Goal: Transaction & Acquisition: Download file/media

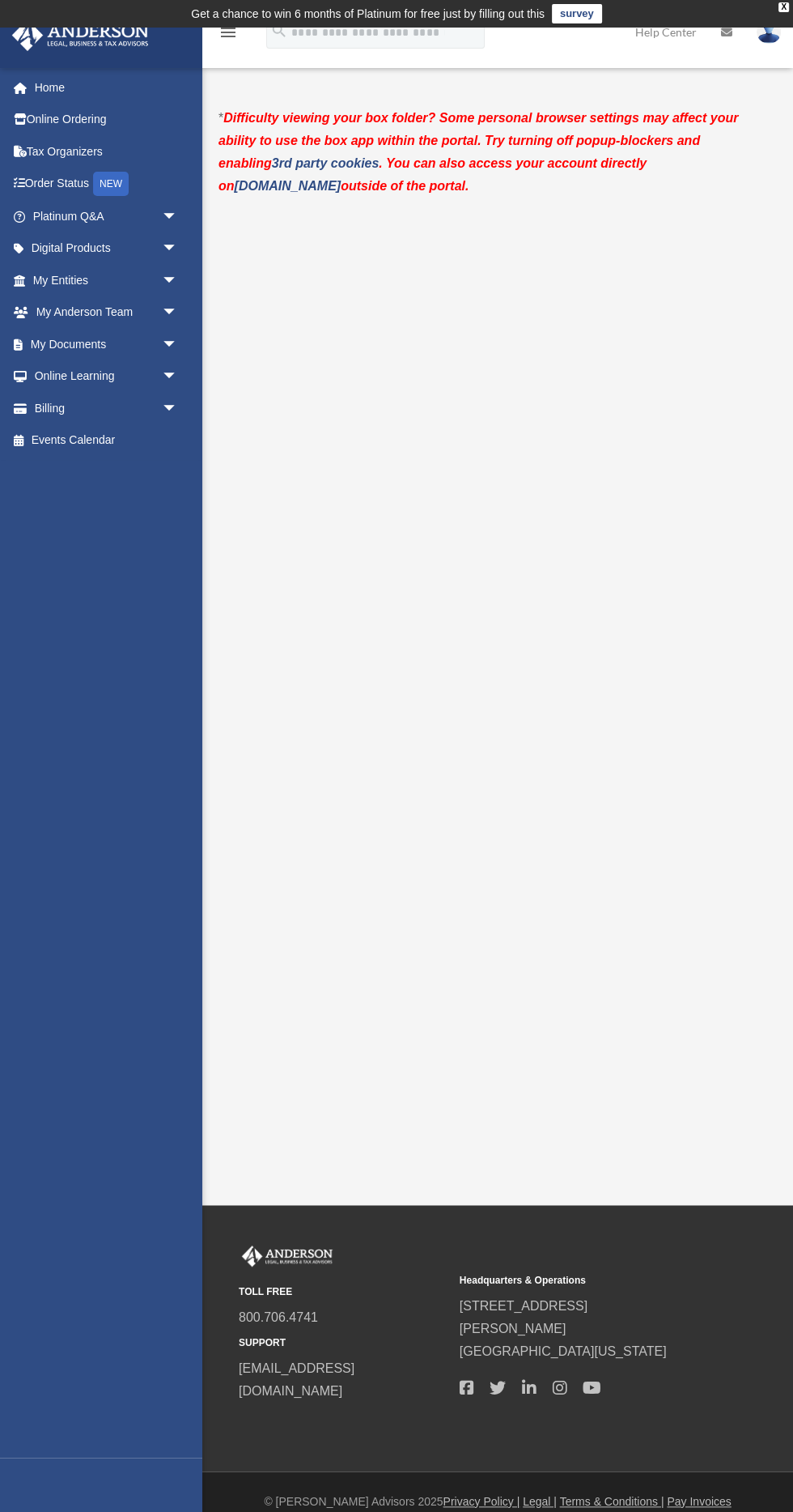
click at [67, 275] on link "My Entities arrow_drop_down" at bounding box center [106, 280] width 191 height 32
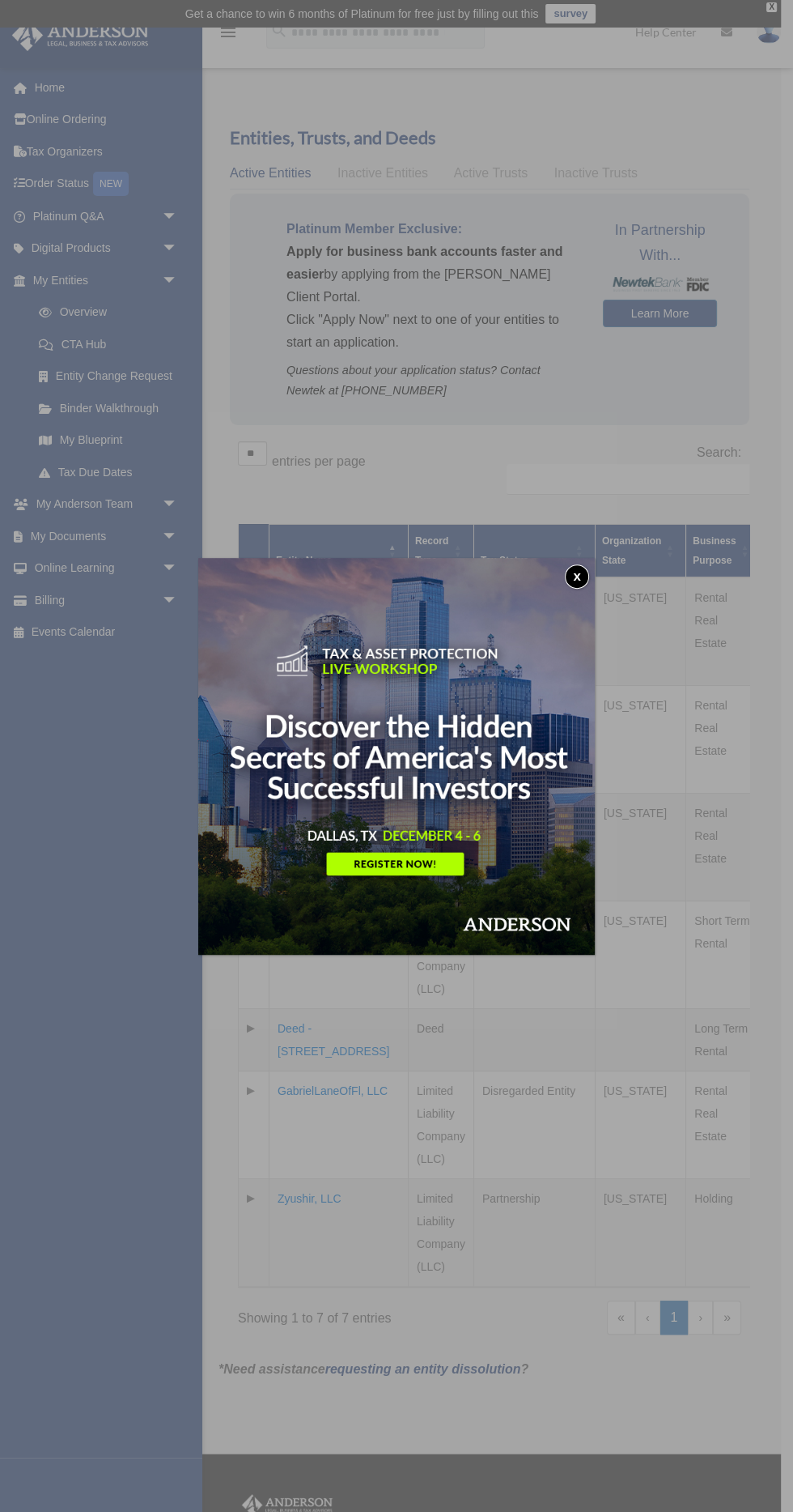
click at [571, 582] on button "x" at bounding box center [577, 576] width 24 height 24
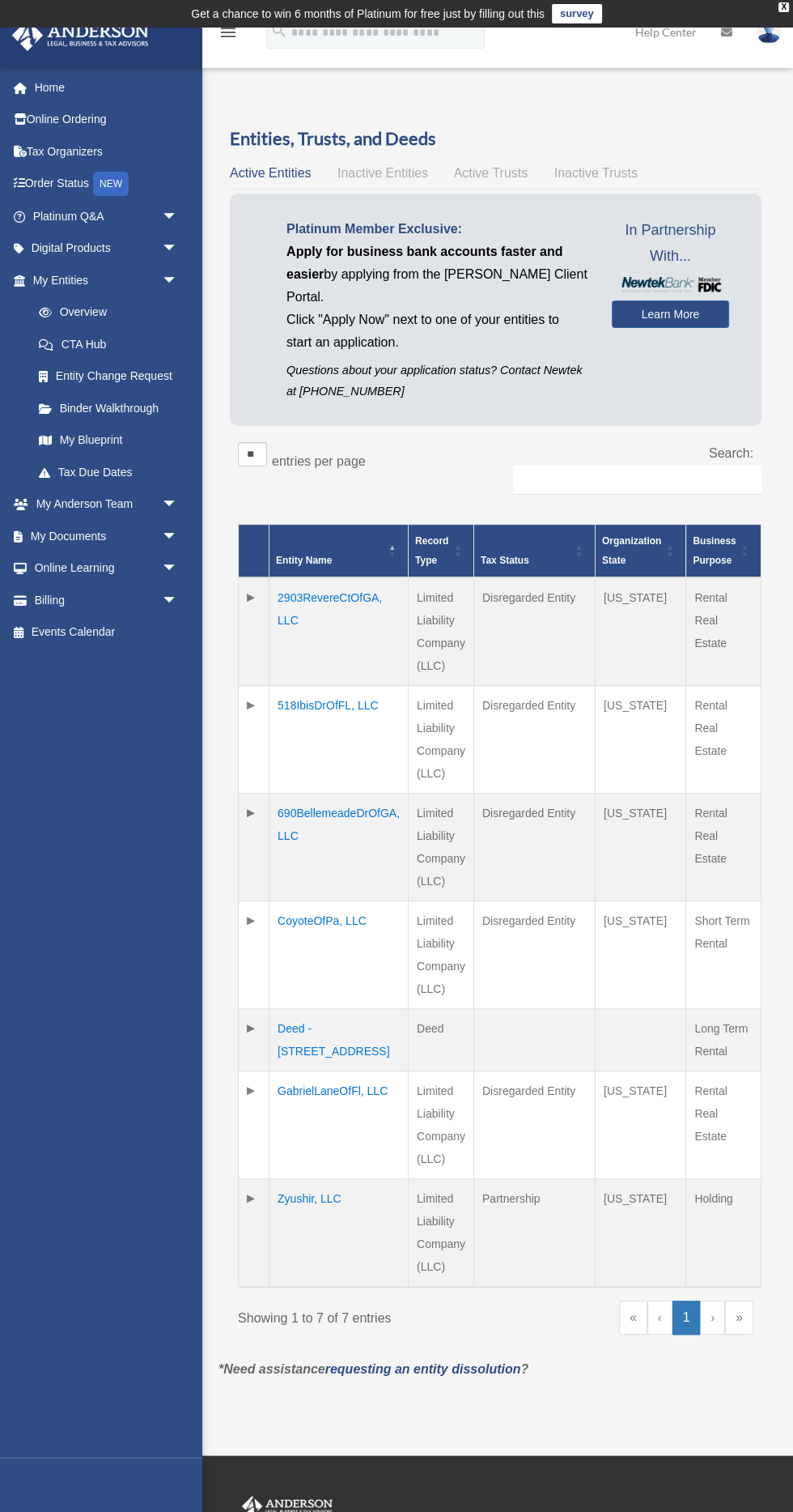
click at [302, 926] on td "CoyoteOfPa, LLC" at bounding box center [339, 955] width 139 height 108
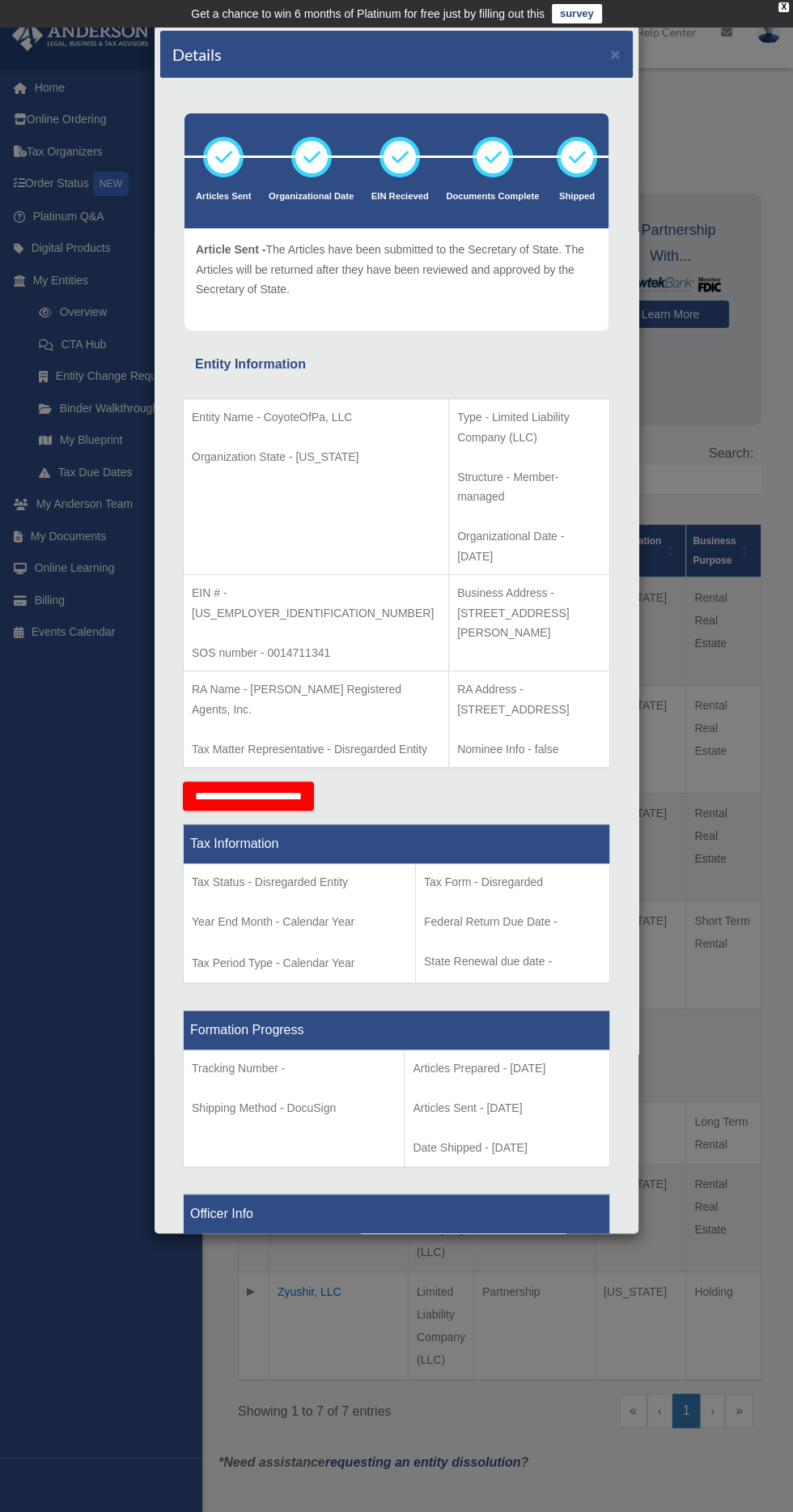
click at [775, 234] on div "Details × Articles Sent Organizational Date" at bounding box center [396, 756] width 793 height 1512
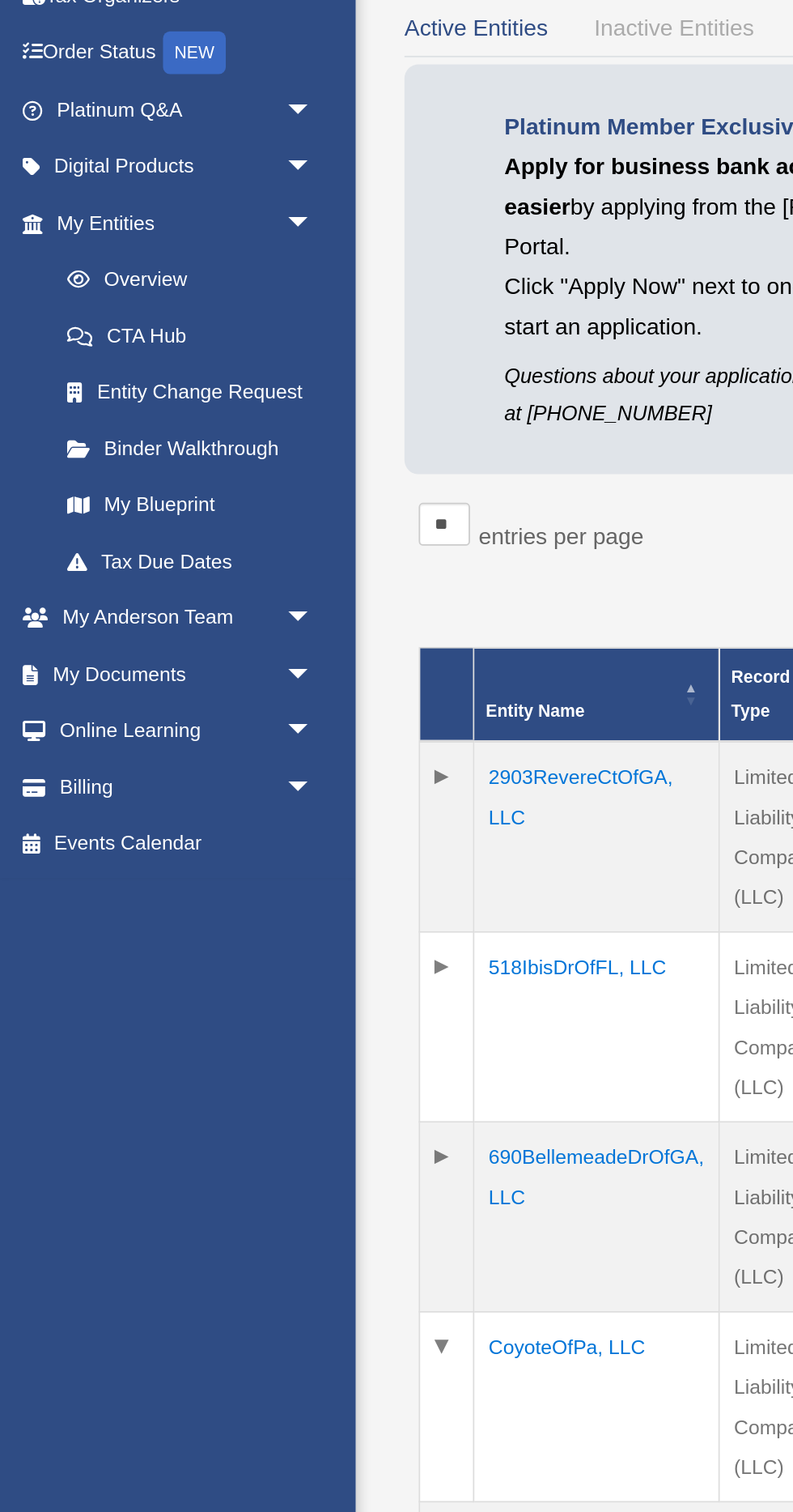
scroll to position [4, 0]
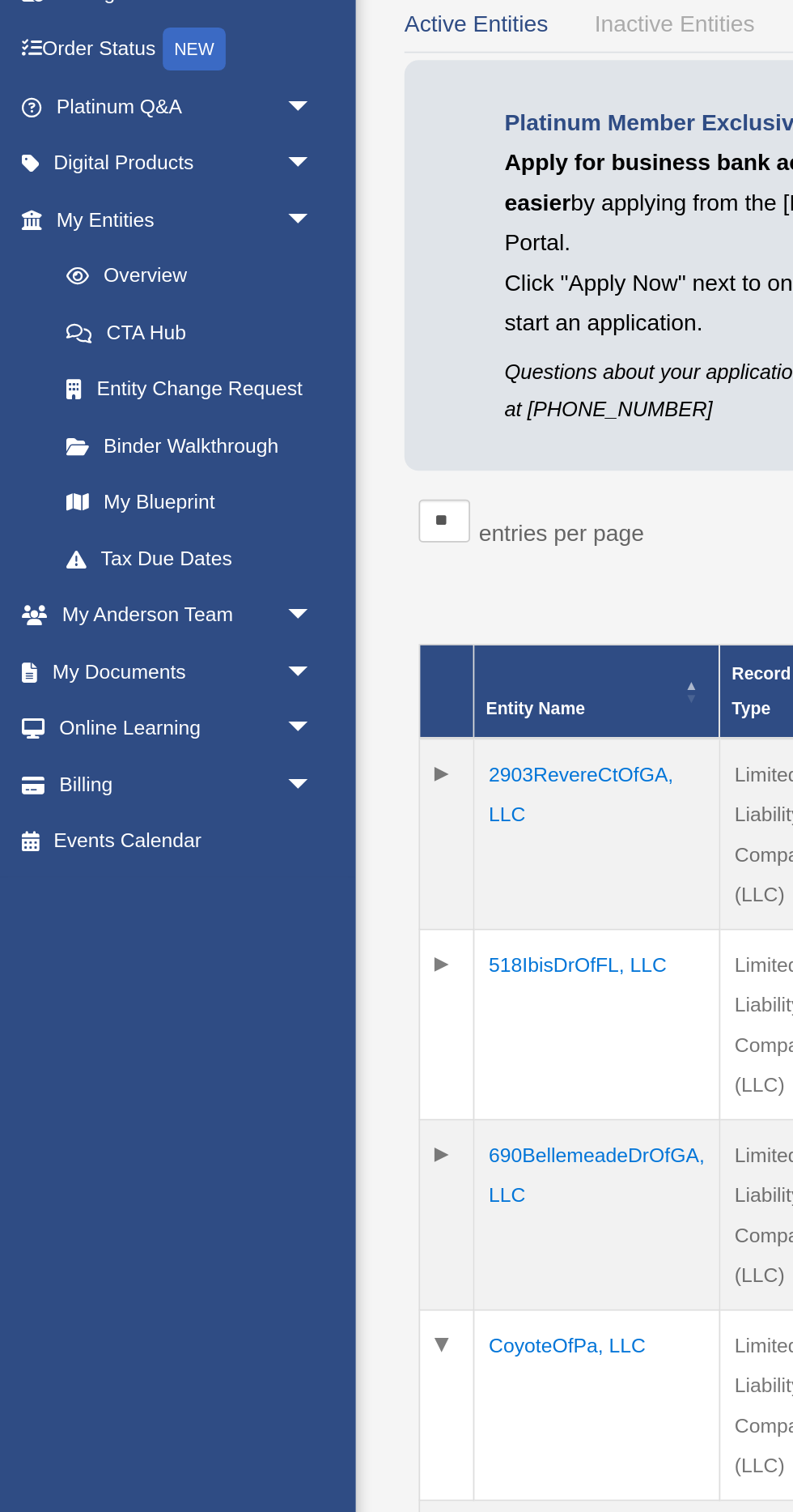
click at [162, 539] on span "arrow_drop_down" at bounding box center [177, 537] width 32 height 33
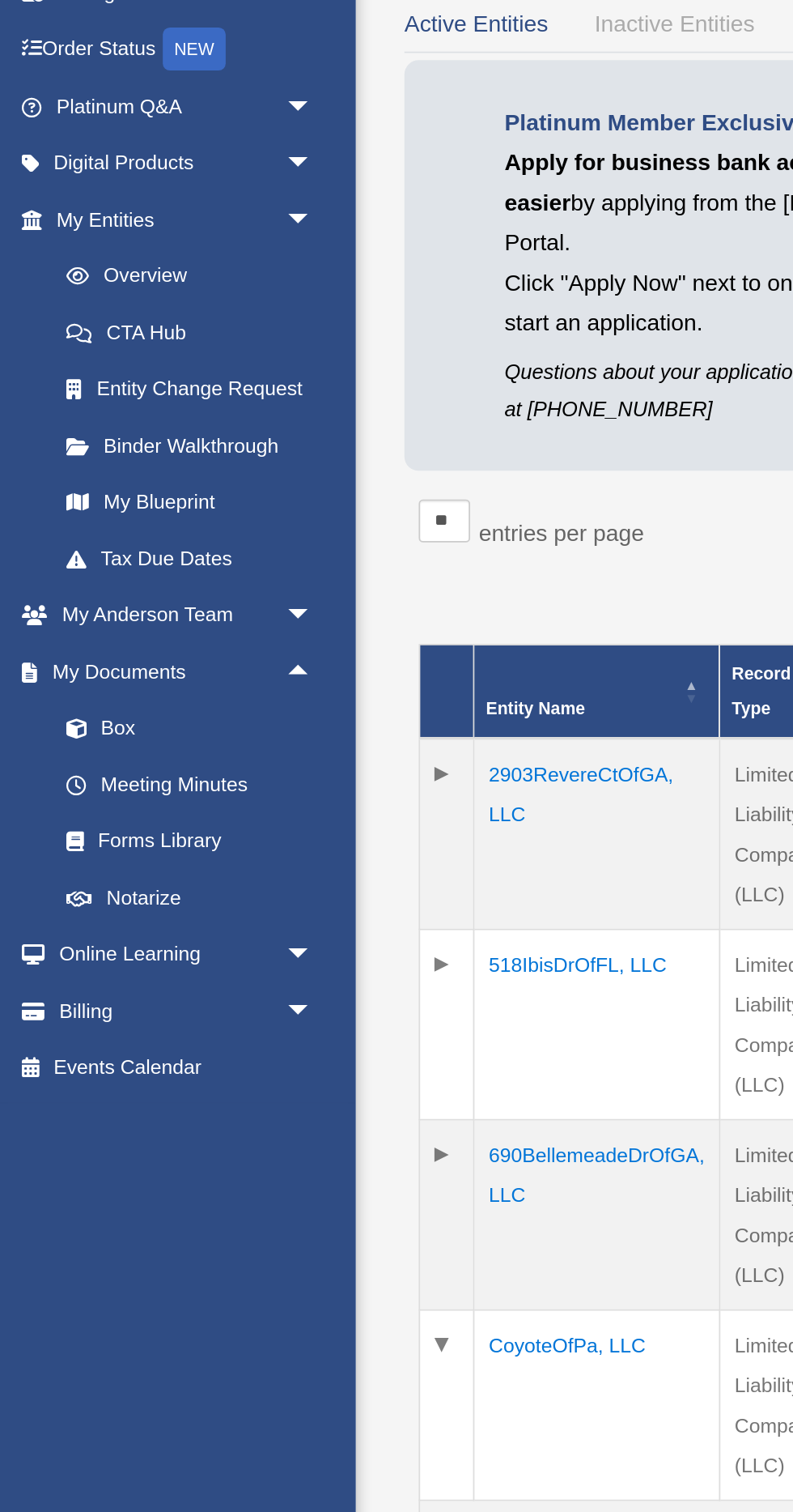
click at [56, 566] on span at bounding box center [53, 568] width 10 height 11
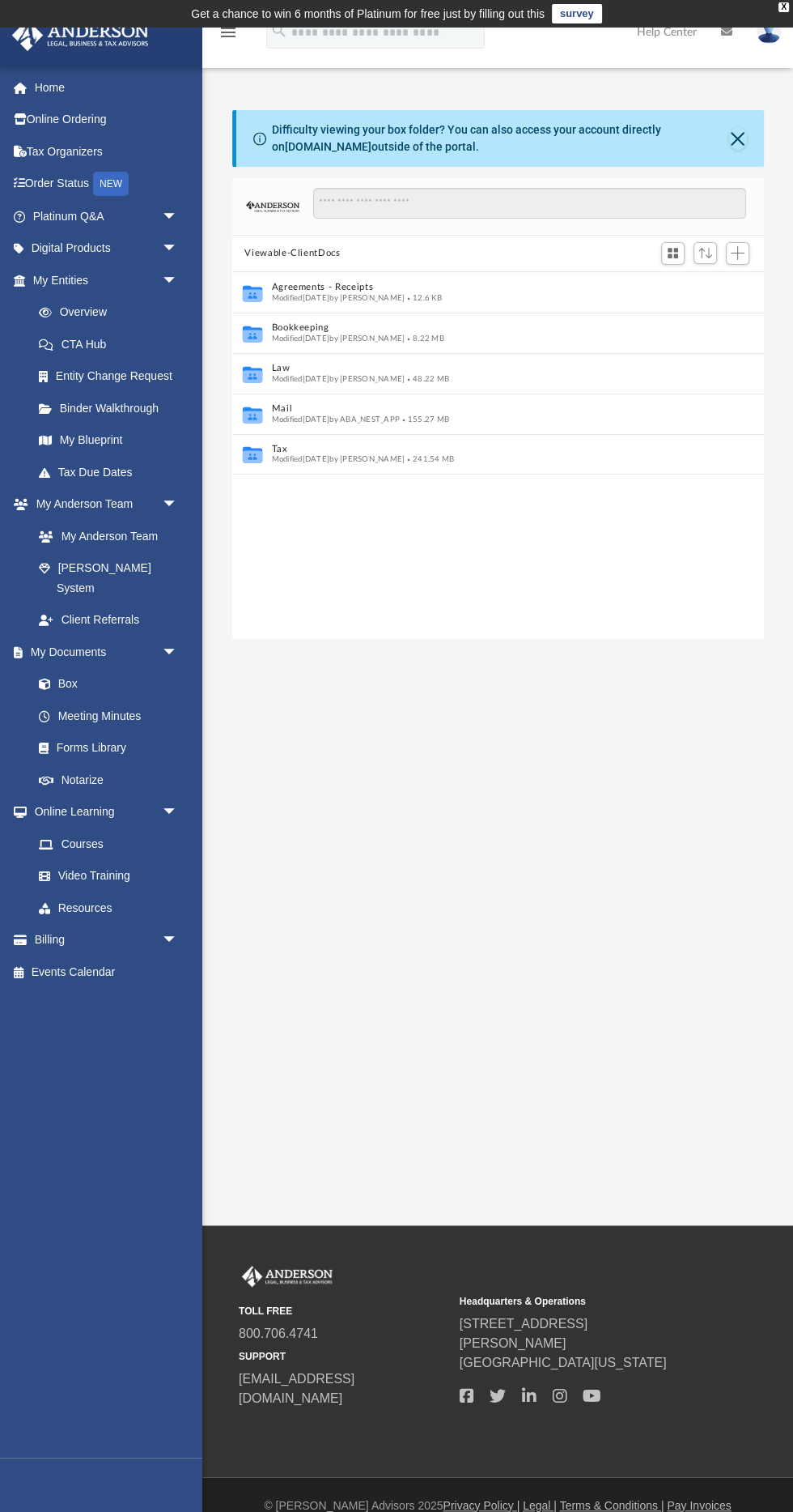
scroll to position [368, 531]
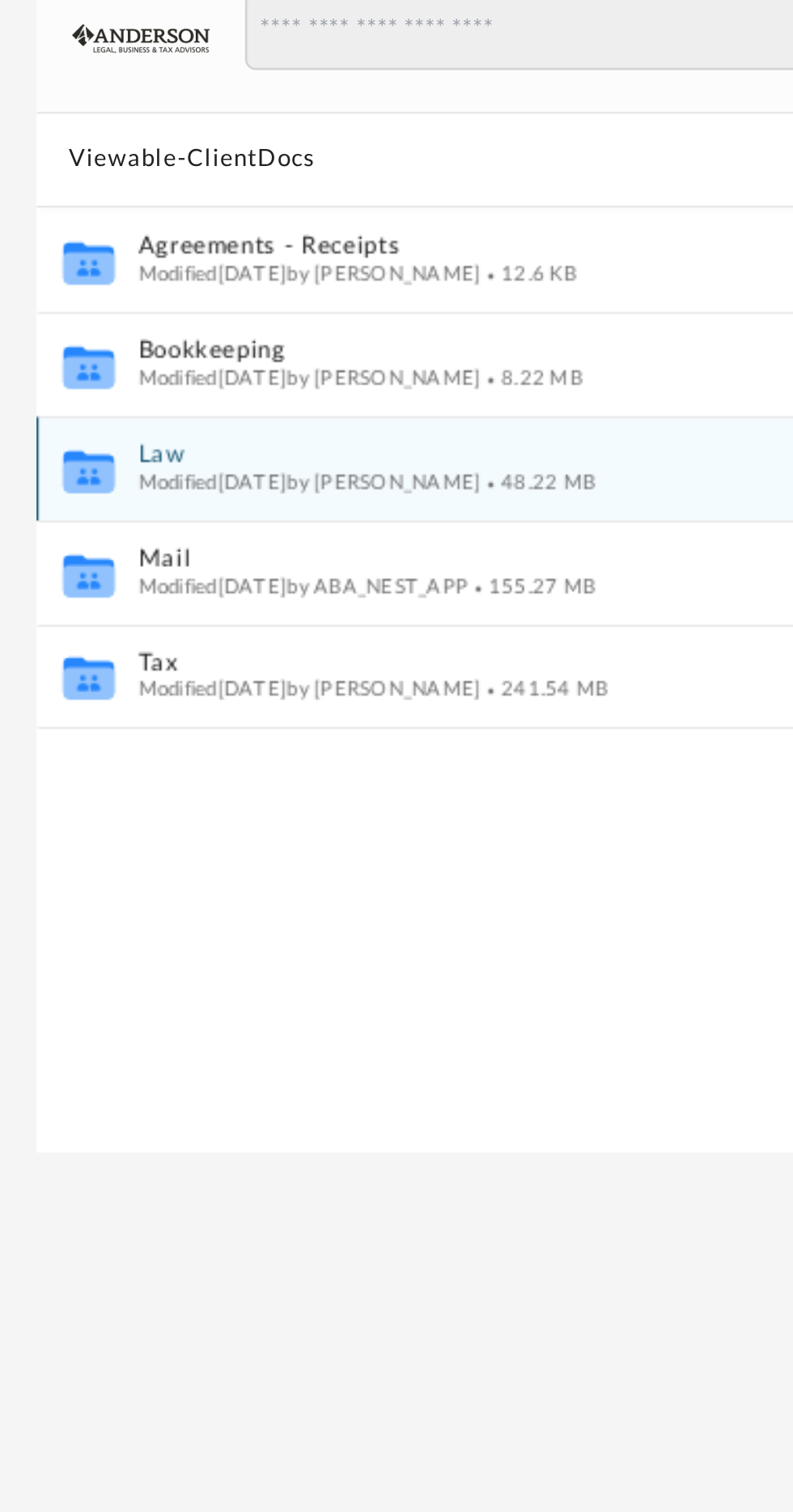
click at [273, 378] on span "Modified [DATE] by [PERSON_NAME]" at bounding box center [338, 378] width 134 height 8
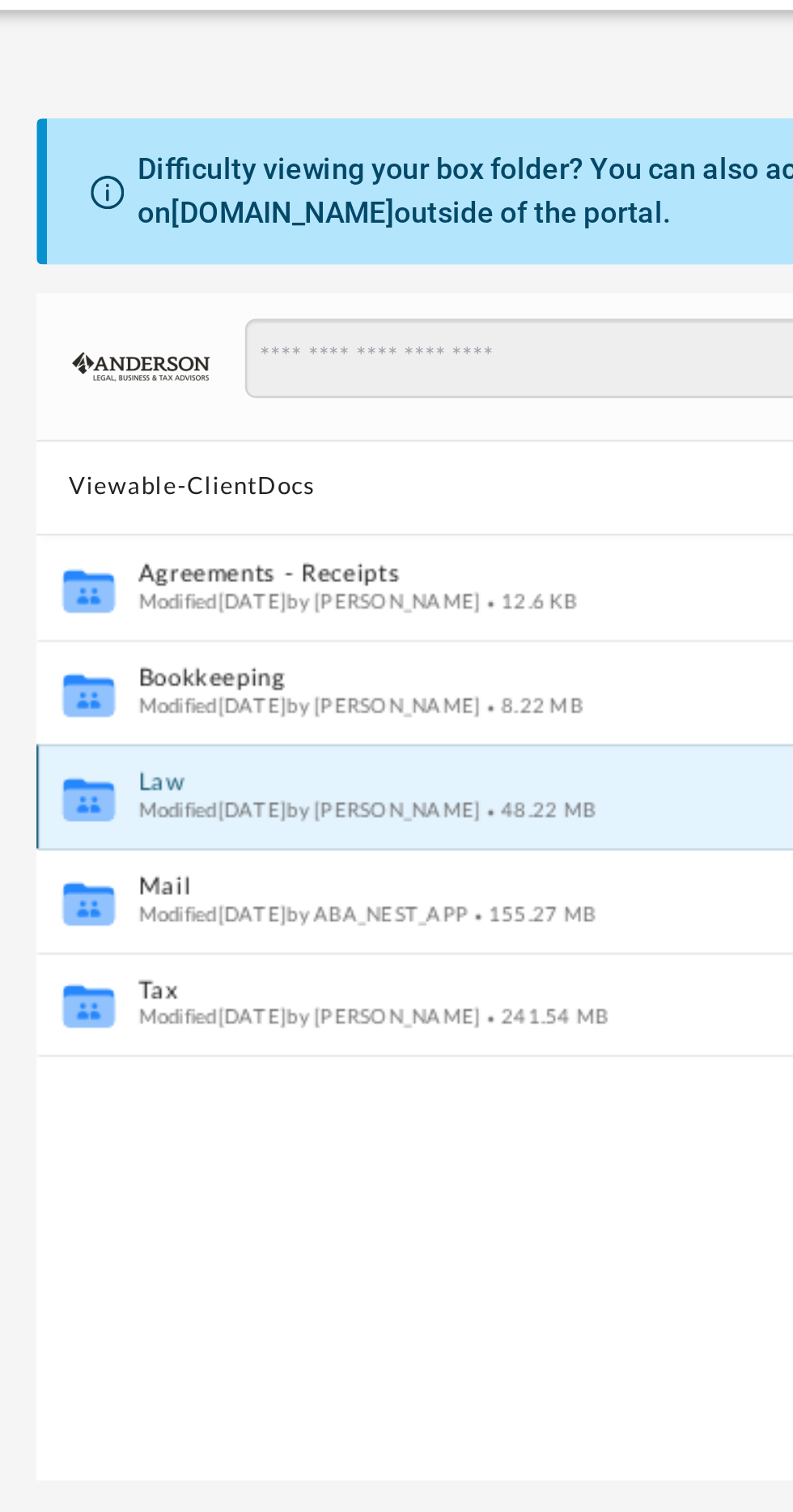
click at [277, 373] on div "Modified [DATE] by [PERSON_NAME] 48.22 MB" at bounding box center [487, 378] width 431 height 10
click at [251, 371] on icon "grid" at bounding box center [251, 376] width 19 height 12
click at [281, 370] on button "Law" at bounding box center [487, 368] width 431 height 10
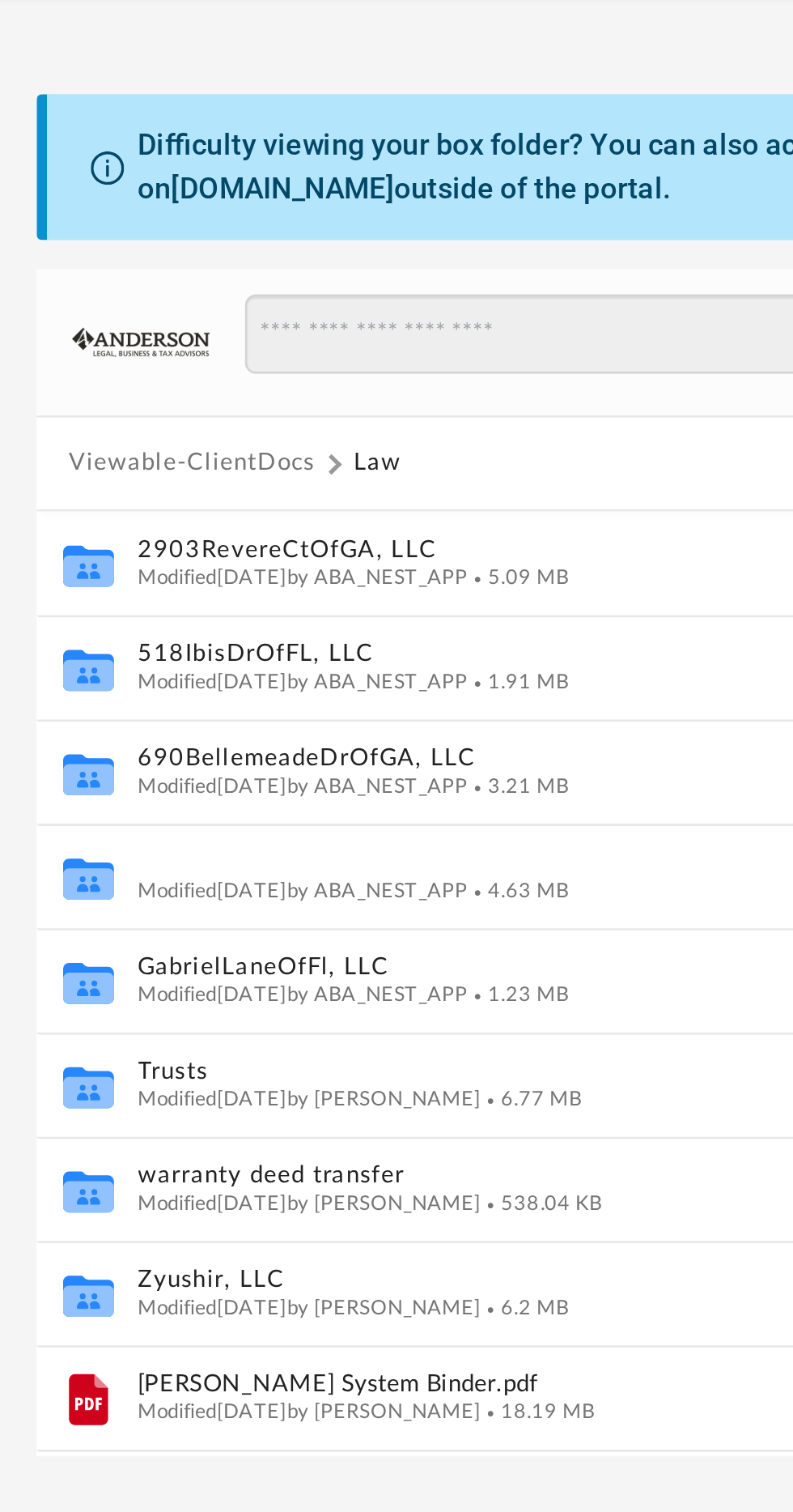
click at [325, 406] on button "CoyoteOfPa, LLC" at bounding box center [487, 408] width 431 height 10
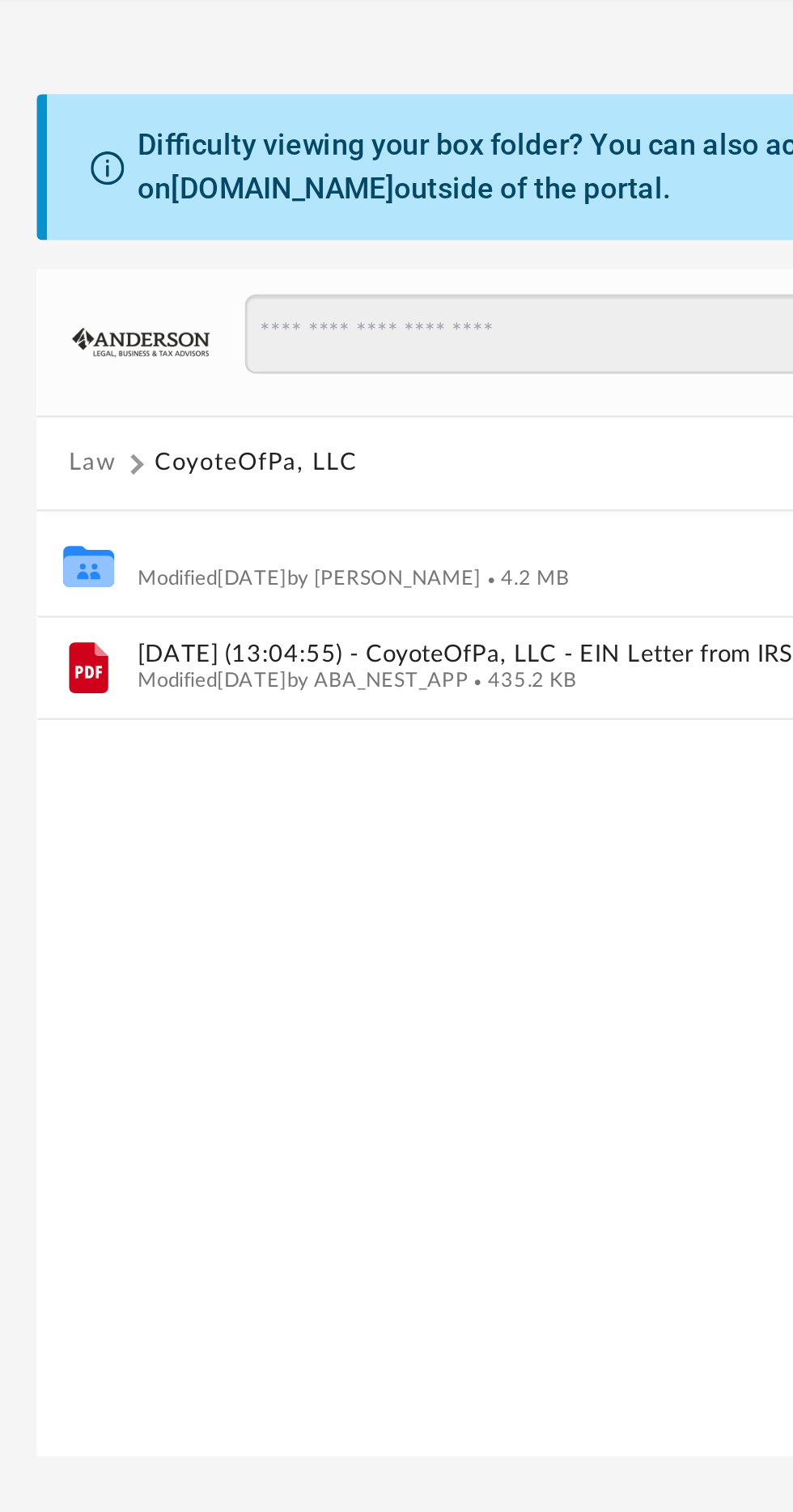
click at [294, 283] on button "Initial Docs" at bounding box center [487, 286] width 431 height 10
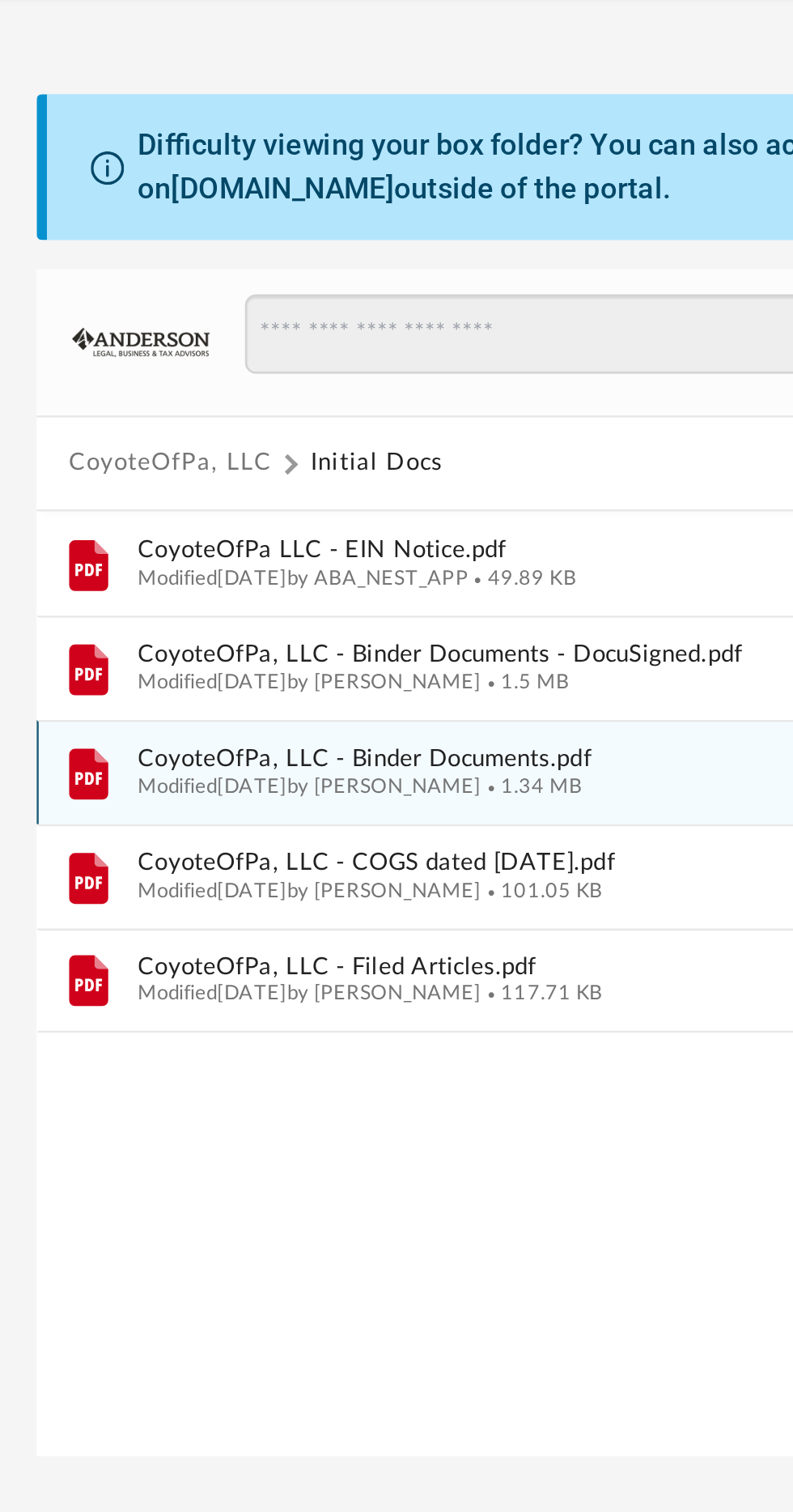
click at [407, 368] on span "CoyoteOfPa, LLC - Binder Documents.pdf" at bounding box center [487, 368] width 431 height 10
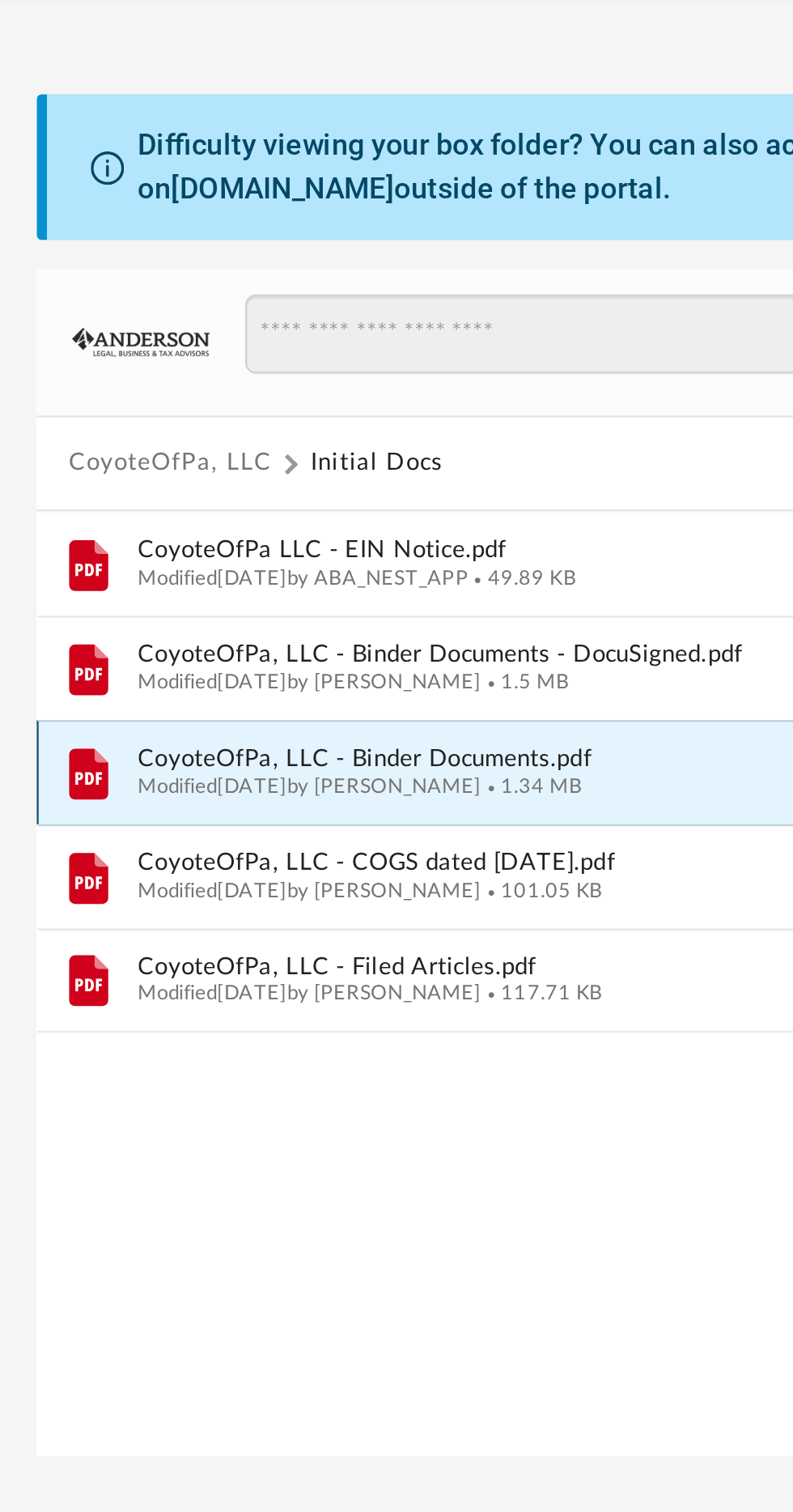
click at [257, 365] on icon "grid" at bounding box center [256, 366] width 5 height 5
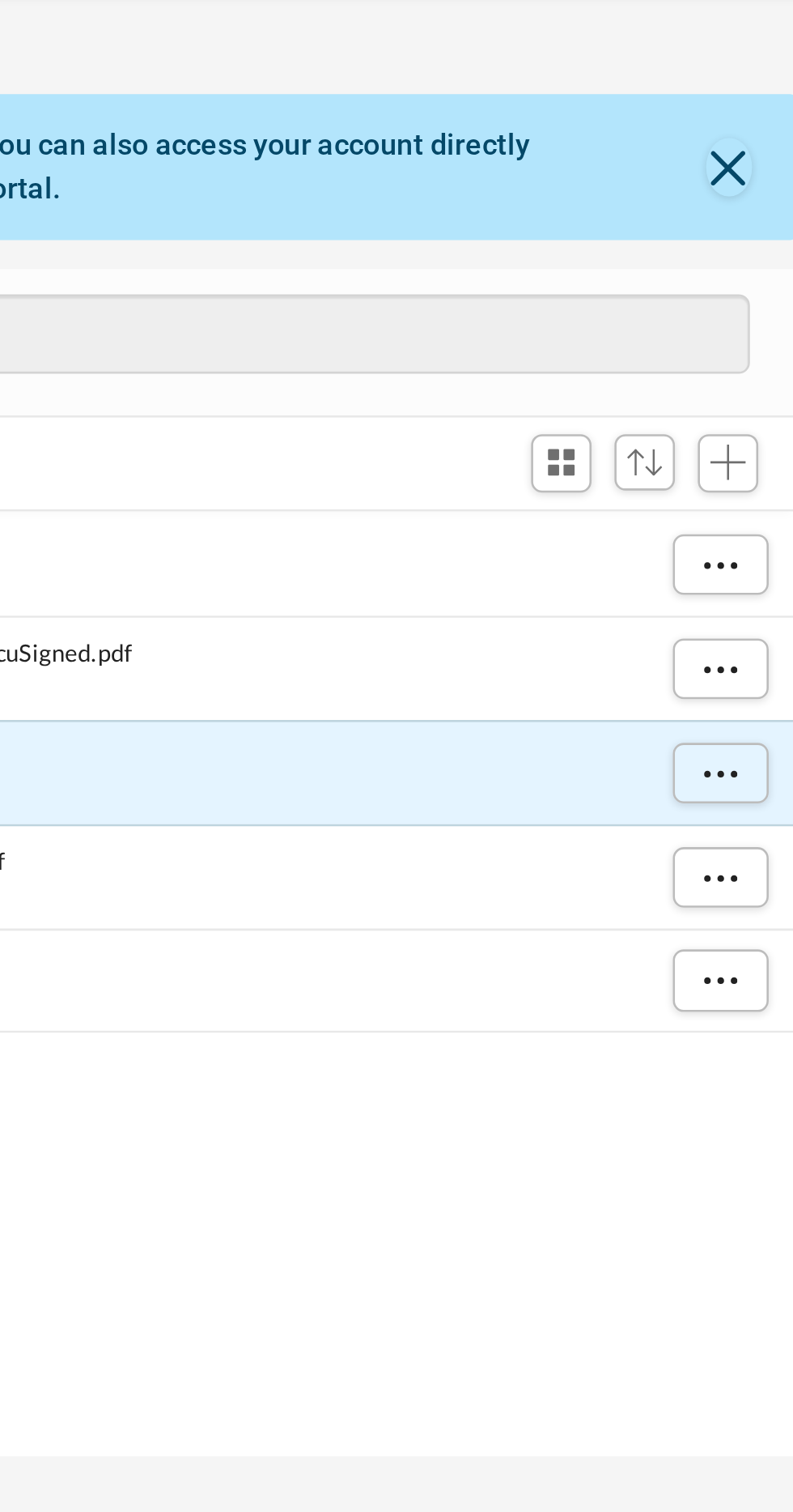
scroll to position [0, 0]
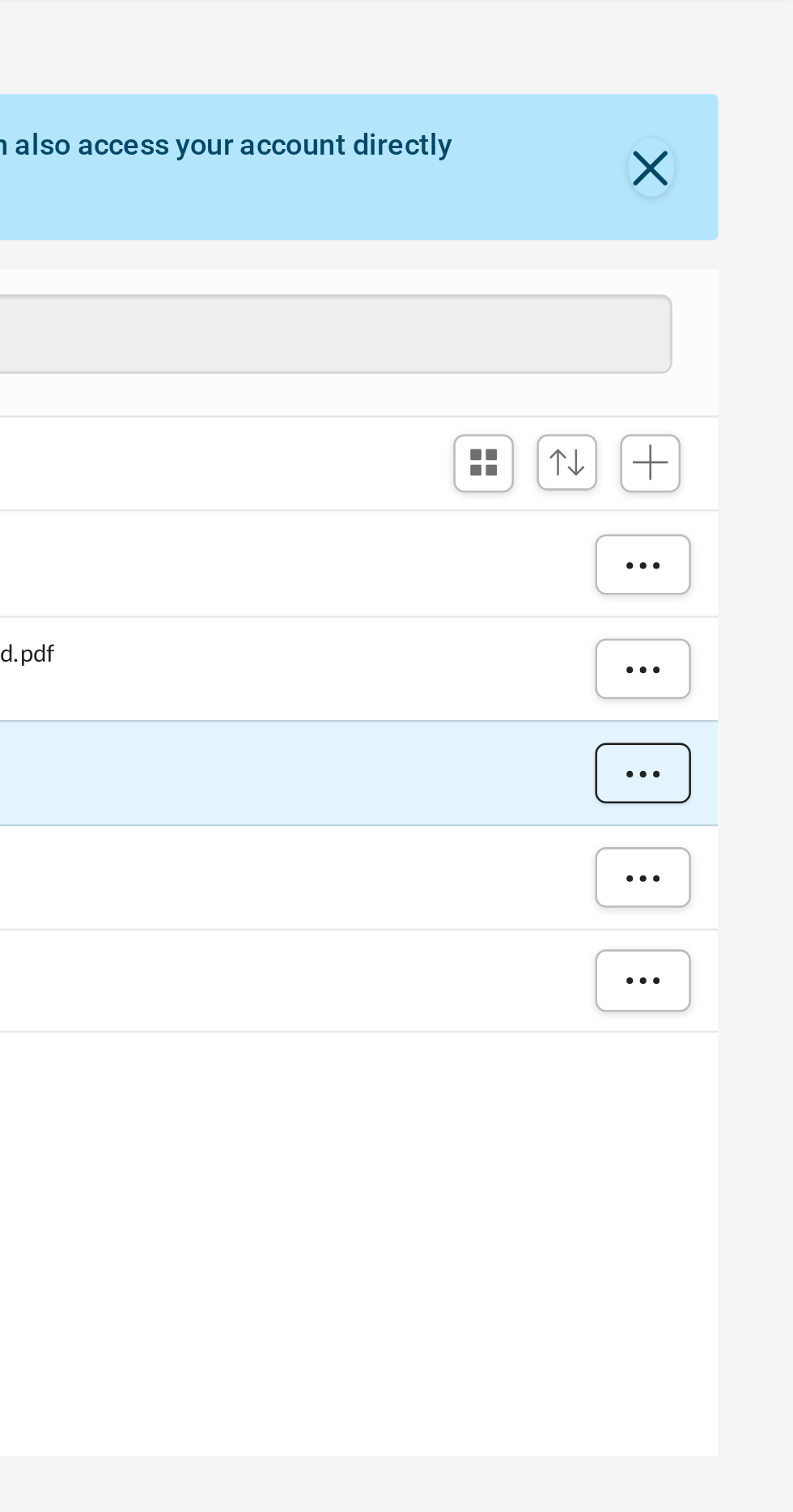
click at [730, 369] on span "More options" at bounding box center [734, 373] width 13 height 9
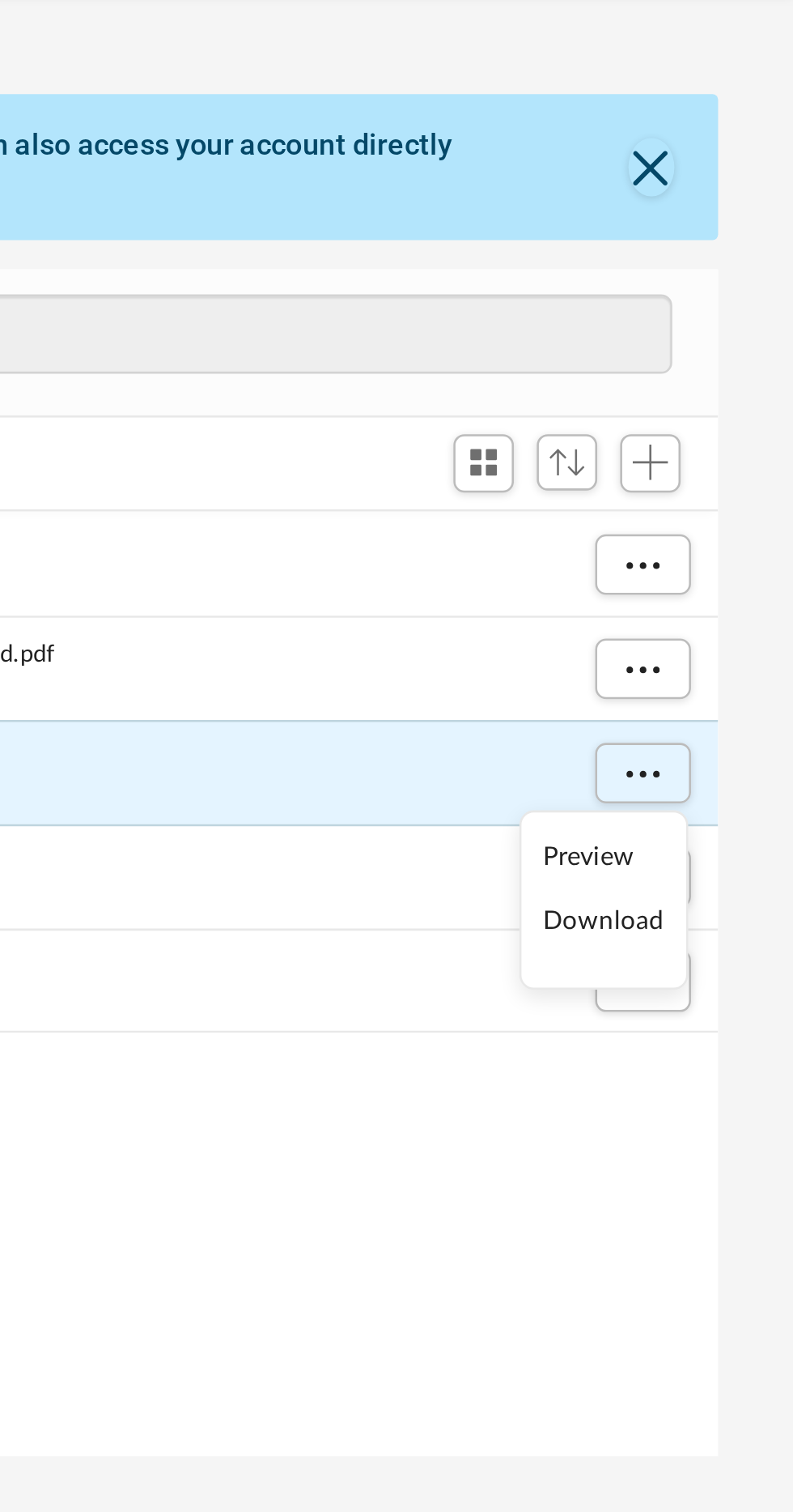
click at [722, 430] on li "Download" at bounding box center [719, 431] width 47 height 17
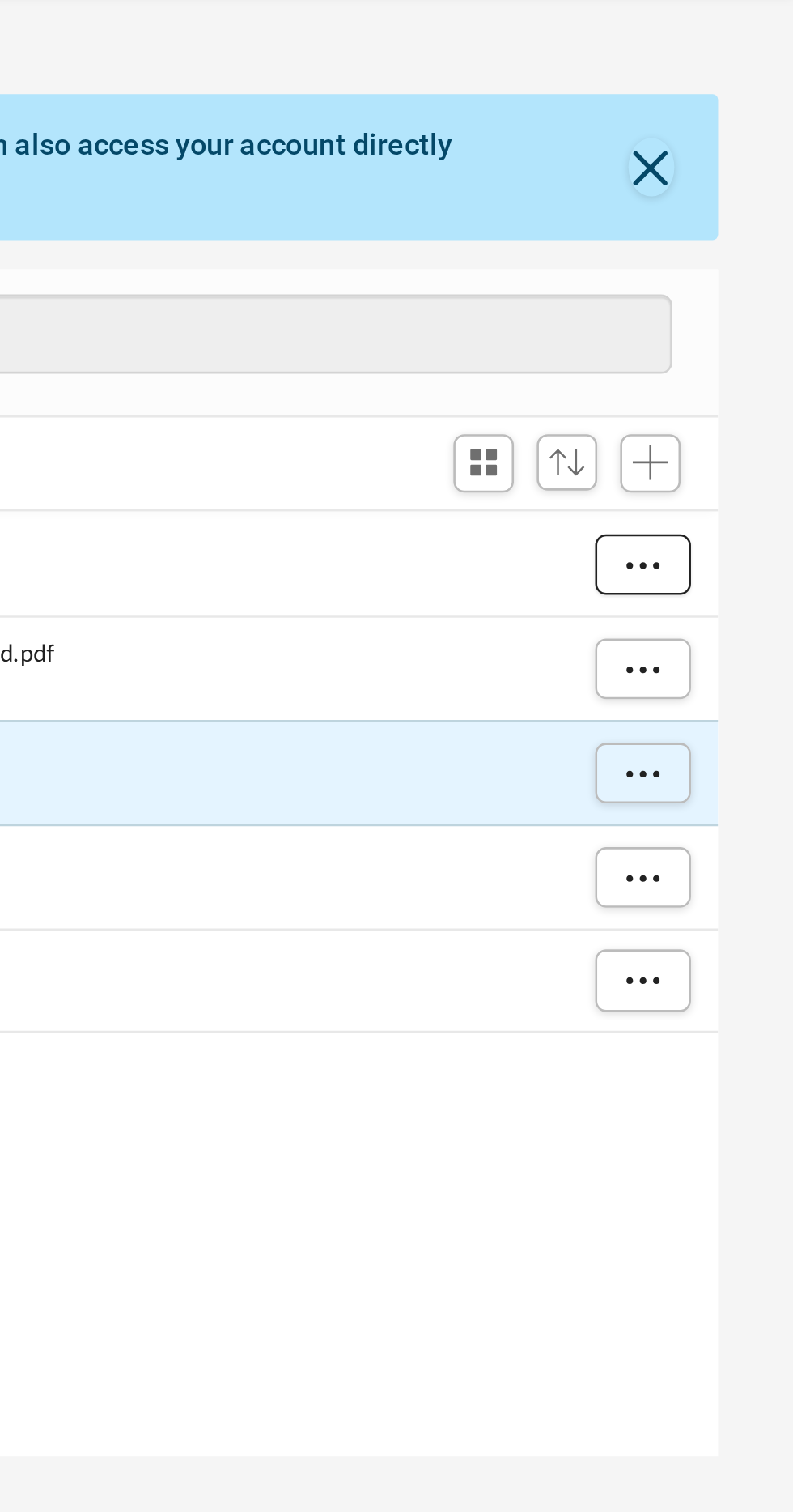
click at [728, 289] on span "More options" at bounding box center [734, 292] width 13 height 9
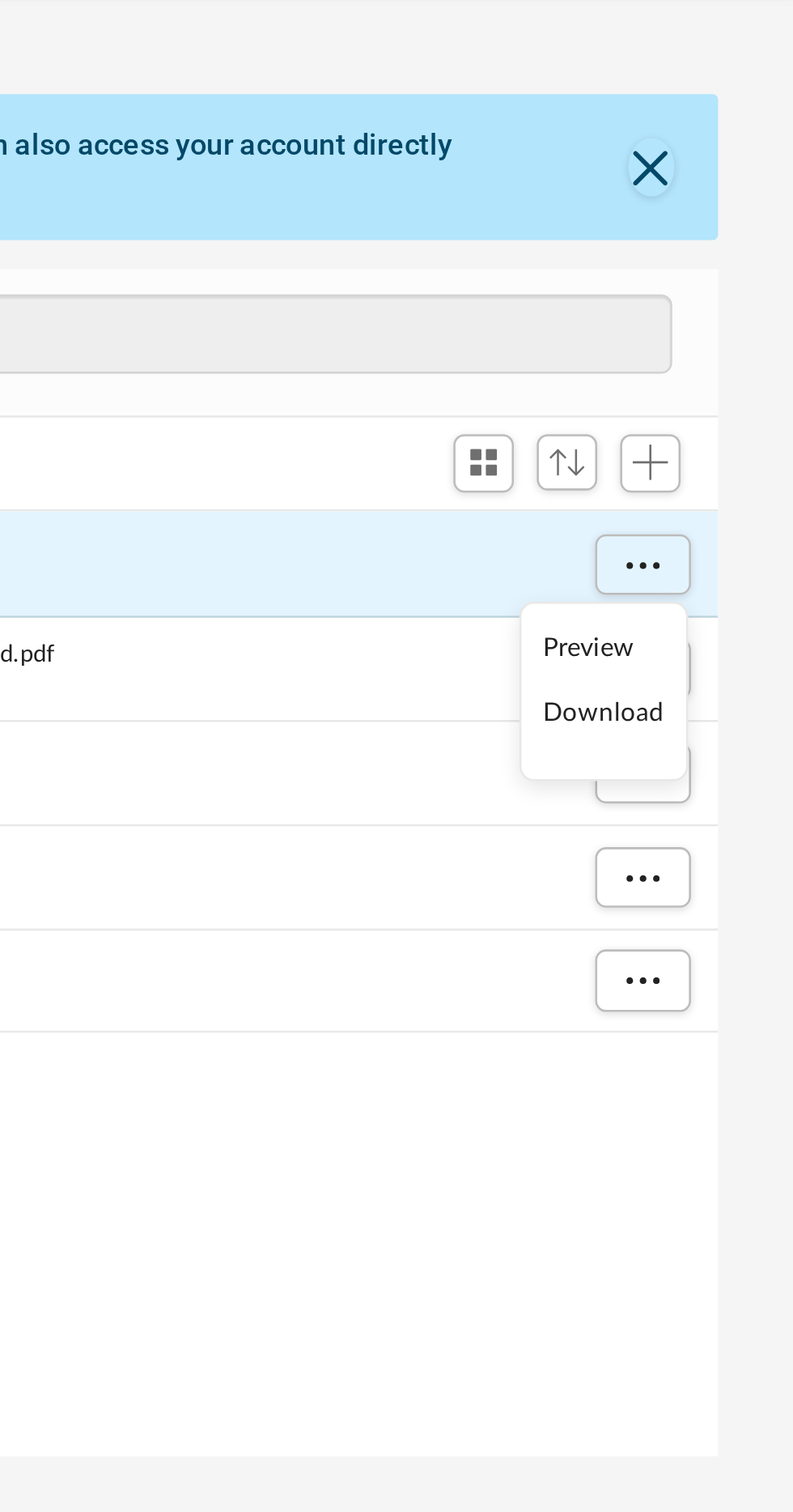
click at [713, 345] on li "Download" at bounding box center [719, 350] width 47 height 17
